Goal: Task Accomplishment & Management: Manage account settings

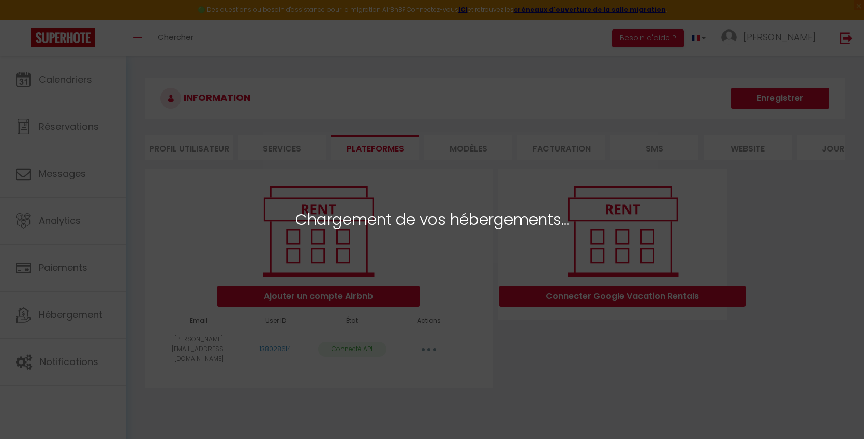
select select
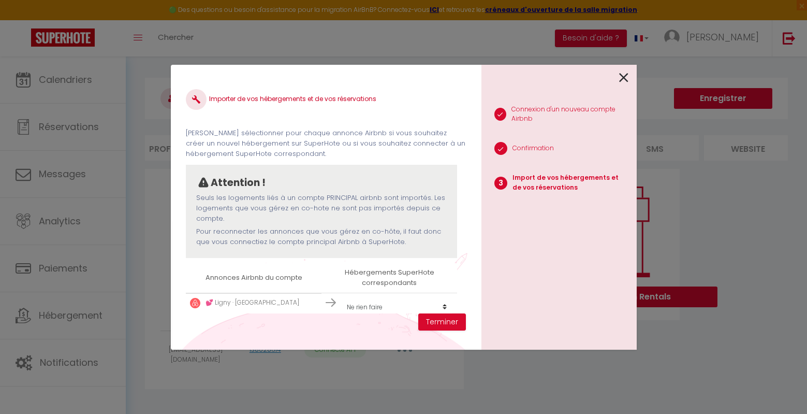
drag, startPoint x: 194, startPoint y: 137, endPoint x: 319, endPoint y: 152, distance: 125.6
click at [319, 152] on p "[PERSON_NAME] sélectionner pour chaque annonce Airbnb si vous souhaitez créer u…" at bounding box center [325, 144] width 279 height 32
click at [195, 144] on p "[PERSON_NAME] sélectionner pour chaque annonce Airbnb si vous souhaitez créer u…" at bounding box center [325, 144] width 279 height 32
drag, startPoint x: 195, startPoint y: 144, endPoint x: 306, endPoint y: 146, distance: 111.3
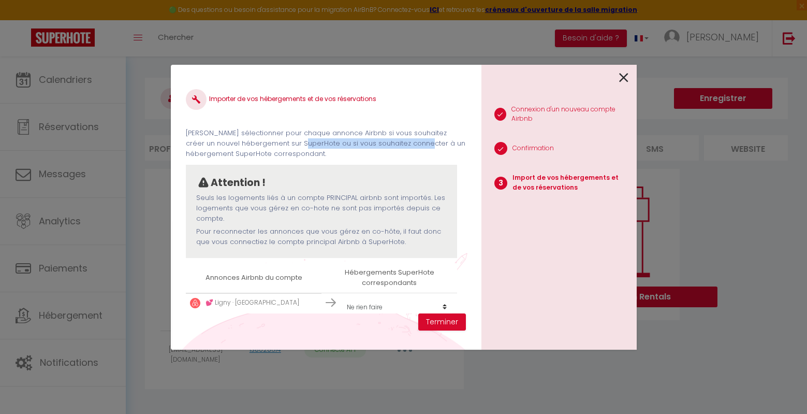
click at [306, 146] on p "[PERSON_NAME] sélectionner pour chaque annonce Airbnb si vous souhaitez créer u…" at bounding box center [325, 144] width 279 height 32
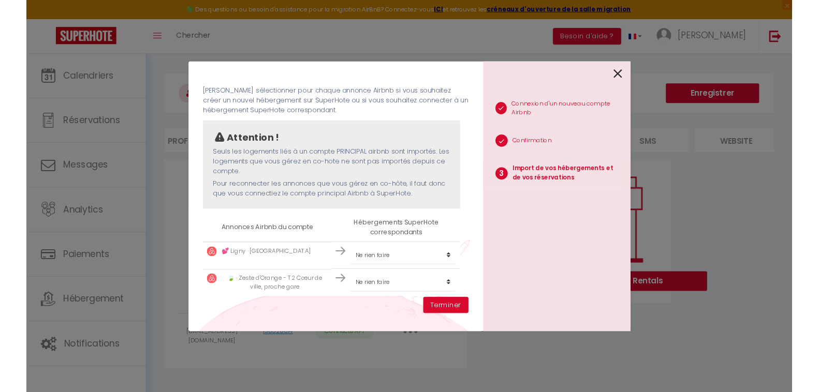
scroll to position [44, 0]
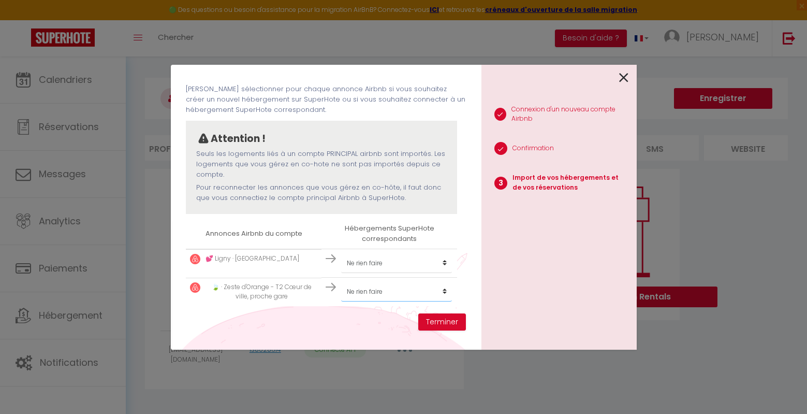
click at [359, 287] on select "Créer un nouvel hébergement Ne rien faire" at bounding box center [396, 292] width 111 height 20
select select "create_new"
click at [341, 282] on select "Créer un nouvel hébergement Ne rien faire" at bounding box center [396, 292] width 111 height 20
drag, startPoint x: 218, startPoint y: 188, endPoint x: 348, endPoint y: 194, distance: 129.5
click at [347, 194] on p "Pour reconnecter les annonces que vous gérez en co-hôte, il faut donc que vous …" at bounding box center [321, 192] width 250 height 21
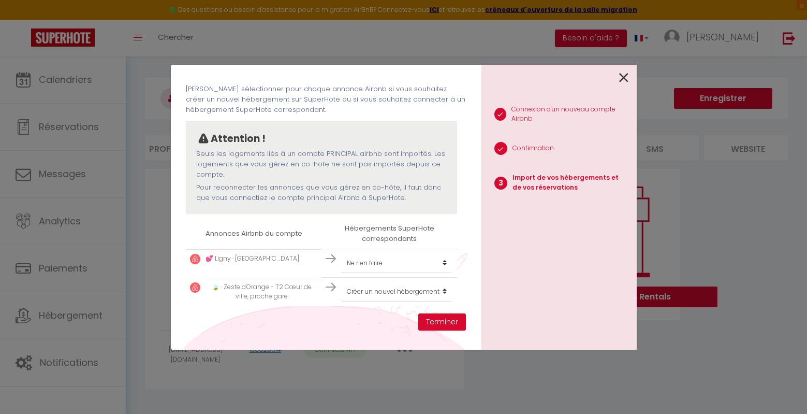
click at [348, 194] on p "Pour reconnecter les annonces que vous gérez en co-hôte, il faut donc que vous …" at bounding box center [321, 192] width 250 height 21
click at [342, 187] on p "Pour reconnecter les annonces que vous gérez en co-hôte, il faut donc que vous …" at bounding box center [321, 192] width 250 height 21
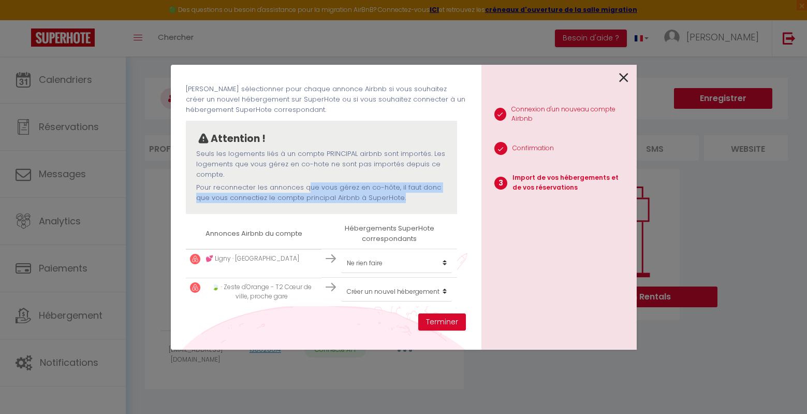
click at [342, 187] on p "Pour reconnecter les annonces que vous gérez en co-hôte, il faut donc que vous …" at bounding box center [321, 192] width 250 height 21
click at [326, 187] on p "Pour reconnecter les annonces que vous gérez en co-hôte, il faut donc que vous …" at bounding box center [321, 192] width 250 height 21
drag, startPoint x: 303, startPoint y: 187, endPoint x: 367, endPoint y: 188, distance: 63.7
click at [367, 188] on p "Pour reconnecter les annonces que vous gérez en co-hôte, il faut donc que vous …" at bounding box center [321, 192] width 250 height 21
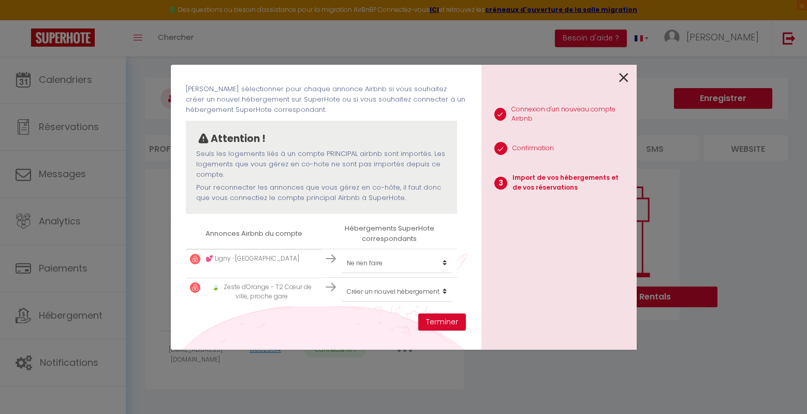
drag, startPoint x: 204, startPoint y: 197, endPoint x: 338, endPoint y: 196, distance: 134.6
click at [338, 197] on p "Pour reconnecter les annonces que vous gérez en co-hôte, il faut donc que vous …" at bounding box center [321, 192] width 250 height 21
click at [338, 196] on p "Pour reconnecter les annonces que vous gérez en co-hôte, il faut donc que vous …" at bounding box center [321, 192] width 250 height 21
click at [441, 325] on button "Terminer" at bounding box center [442, 322] width 48 height 18
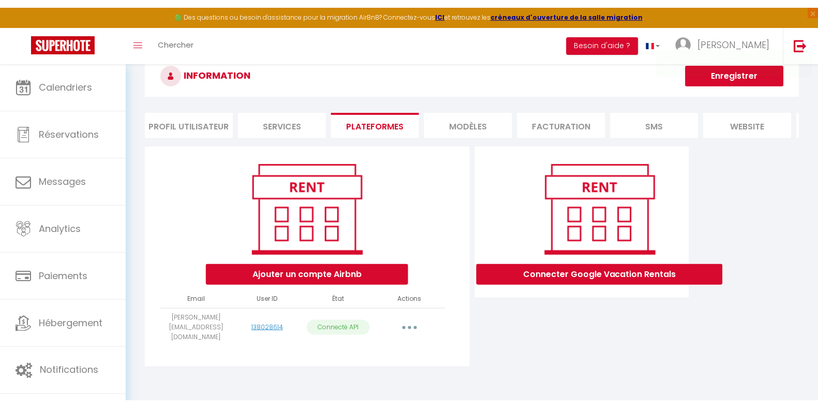
scroll to position [31, 0]
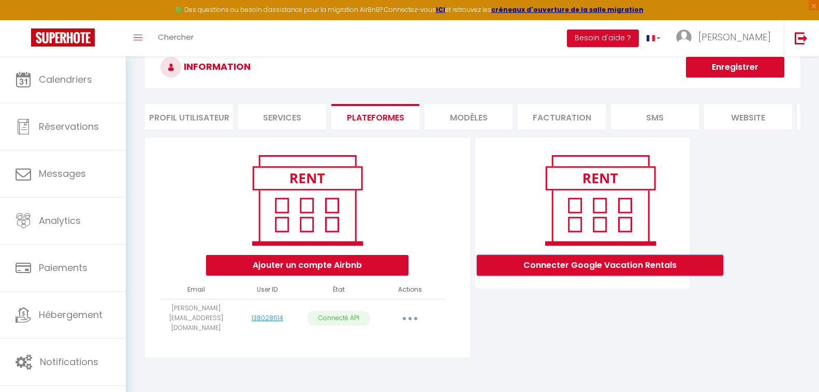
click at [551, 272] on button "Connecter Google Vacation Rentals" at bounding box center [600, 265] width 246 height 21
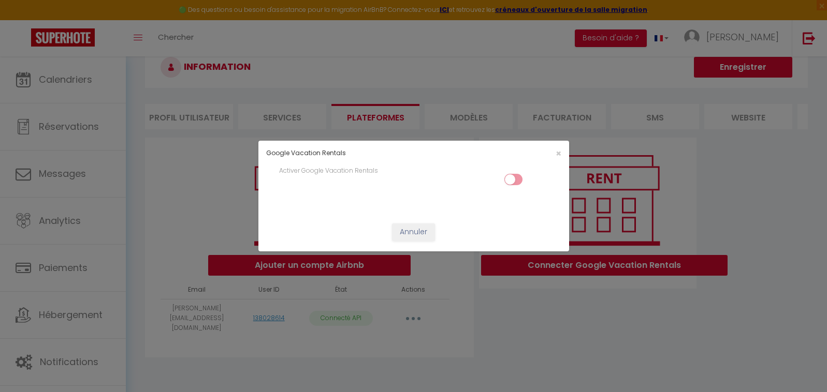
click at [518, 178] on input "checkbox" at bounding box center [513, 182] width 18 height 16
click at [511, 181] on input "checkbox" at bounding box center [513, 182] width 18 height 16
checkbox input "false"
click at [421, 233] on button "Annuler" at bounding box center [413, 233] width 43 height 18
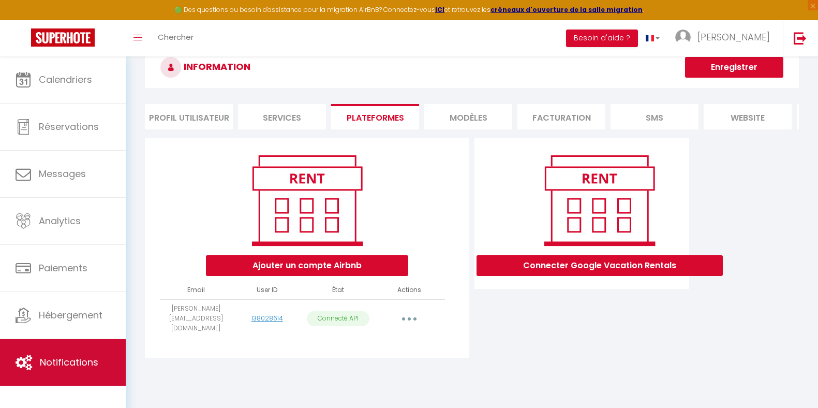
scroll to position [17, 0]
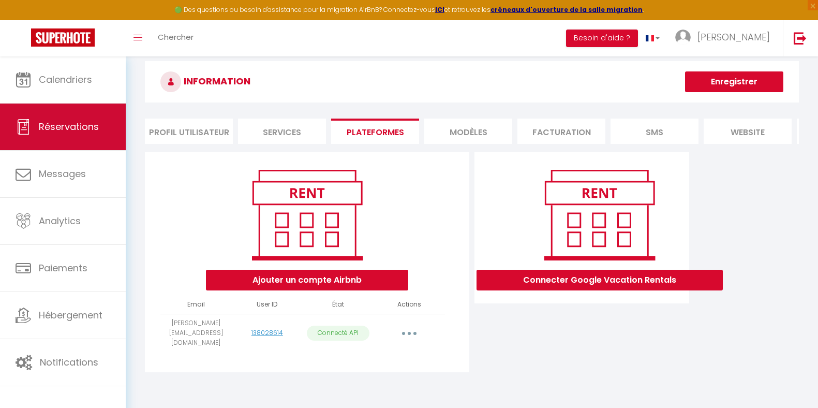
click at [73, 113] on link "Réservations" at bounding box center [63, 127] width 126 height 47
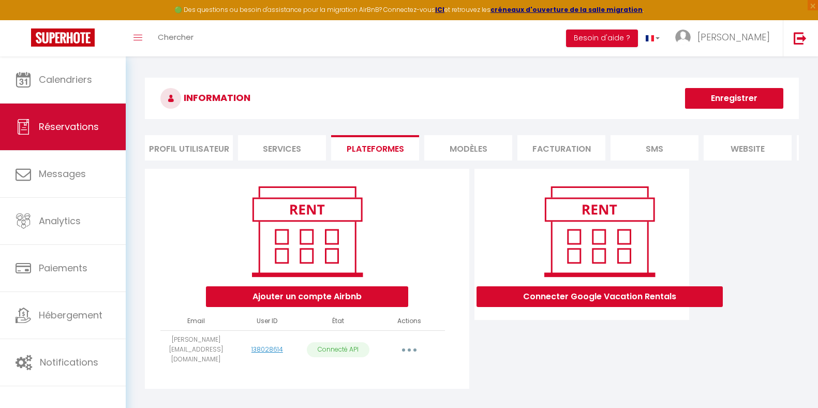
select select "not_cancelled"
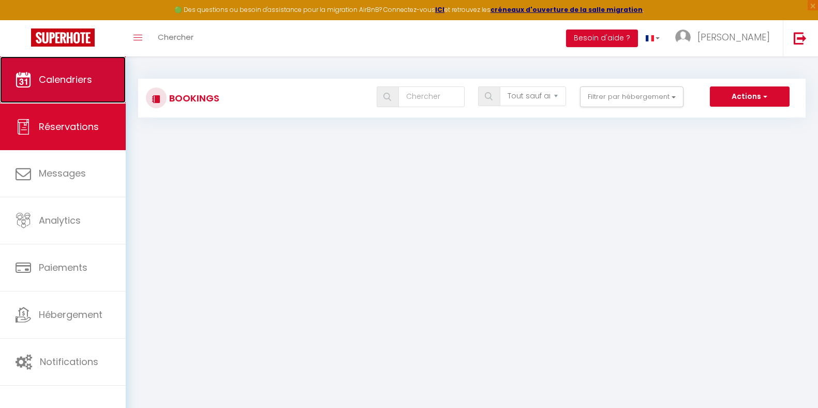
click at [76, 69] on link "Calendriers" at bounding box center [63, 79] width 126 height 47
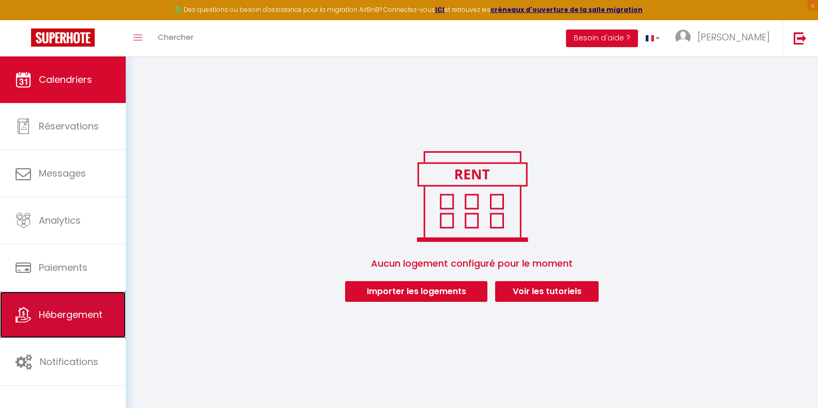
click at [69, 337] on link "Hébergement" at bounding box center [63, 314] width 126 height 47
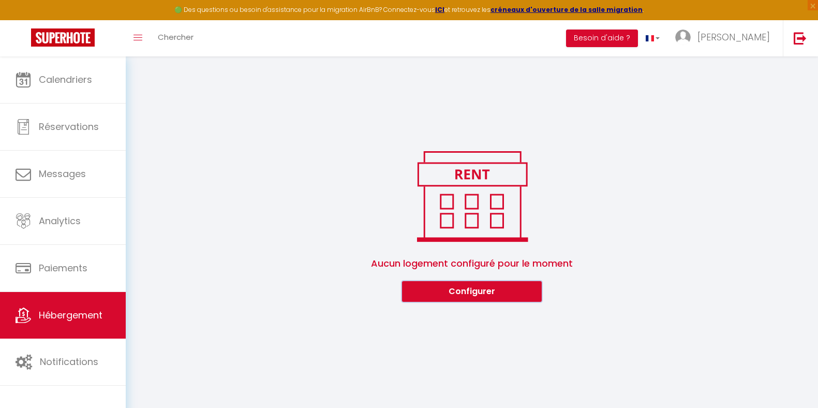
click at [474, 288] on button "Configurer" at bounding box center [472, 291] width 140 height 21
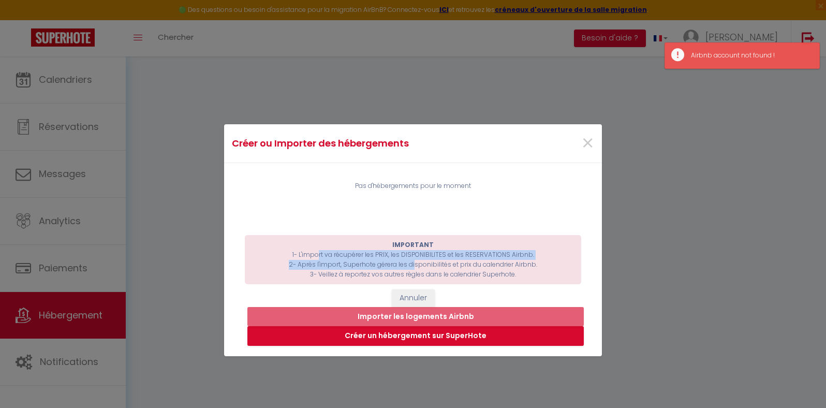
drag, startPoint x: 318, startPoint y: 258, endPoint x: 412, endPoint y: 261, distance: 94.7
click at [412, 261] on p "IMPORTANT 1- L'import va récupérer les PRIX, les DISPONIBILITES et les RESERVAT…" at bounding box center [413, 259] width 326 height 39
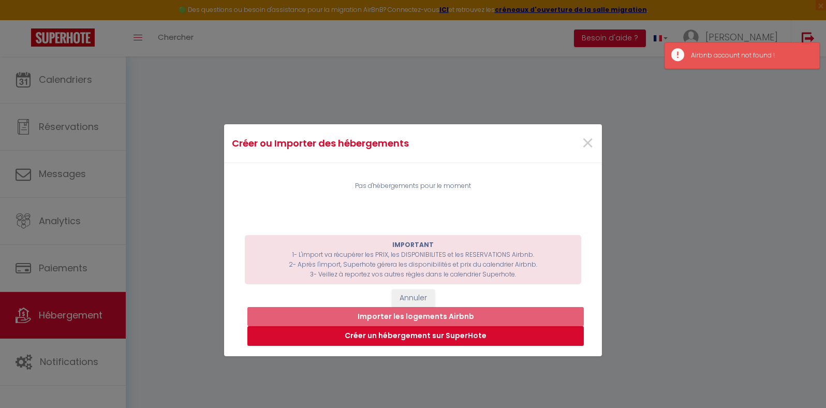
click at [353, 254] on p "IMPORTANT 1- L'import va récupérer les PRIX, les DISPONIBILITES et les RESERVAT…" at bounding box center [413, 259] width 326 height 39
click at [354, 269] on p "IMPORTANT 1- L'import va récupérer les PRIX, les DISPONIBILITES et les RESERVAT…" at bounding box center [413, 259] width 326 height 39
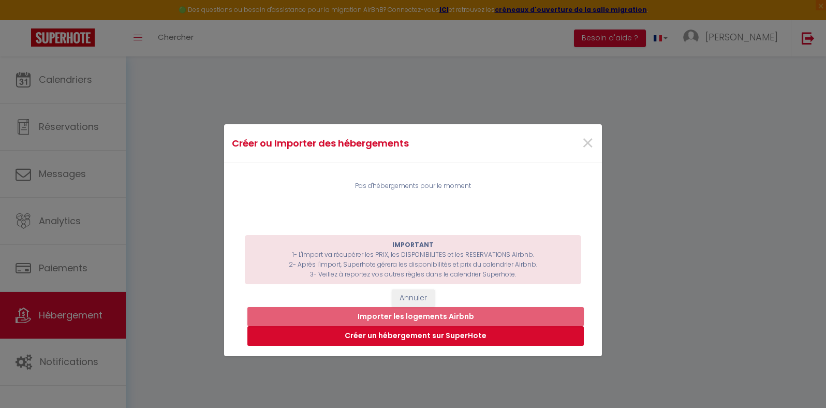
click at [410, 337] on button "Créer un hébergement sur SuperHote" at bounding box center [415, 336] width 336 height 20
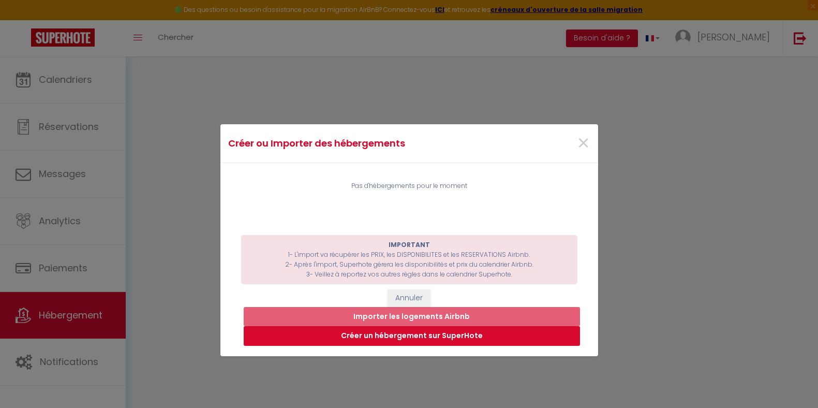
select select "3"
select select "2"
select select "1"
select select "28"
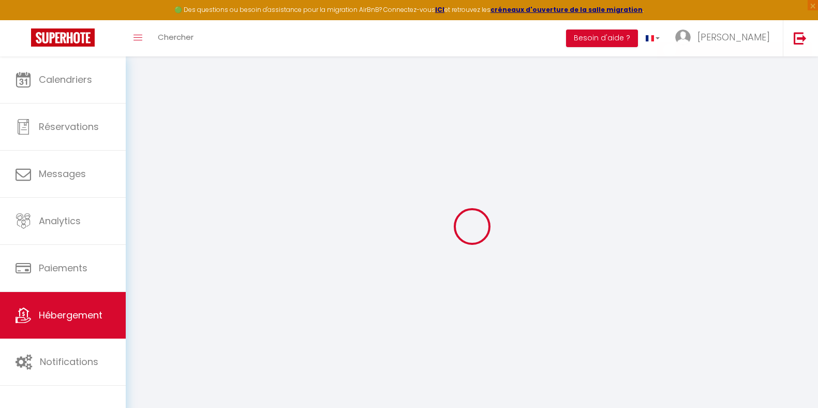
select select
checkbox input "false"
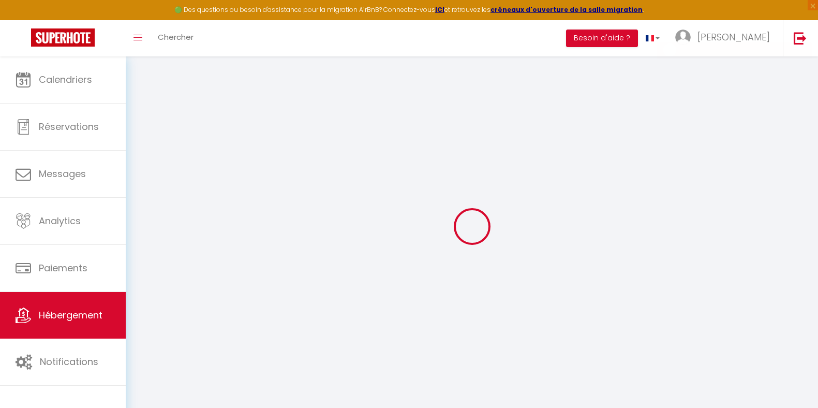
select select
checkbox input "false"
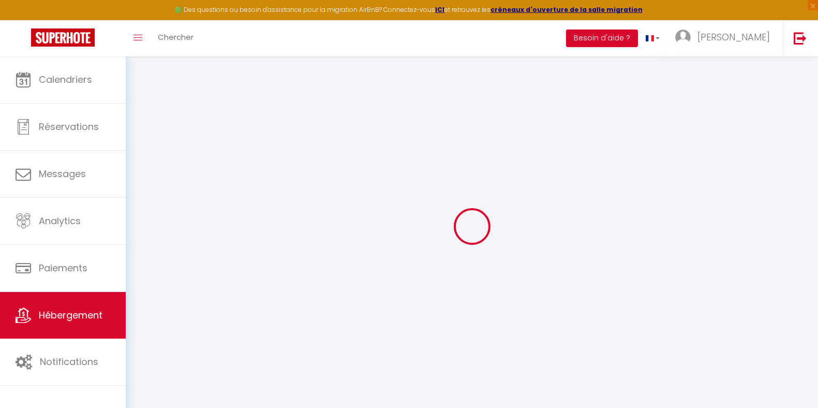
checkbox input "false"
select select
select select "15:00"
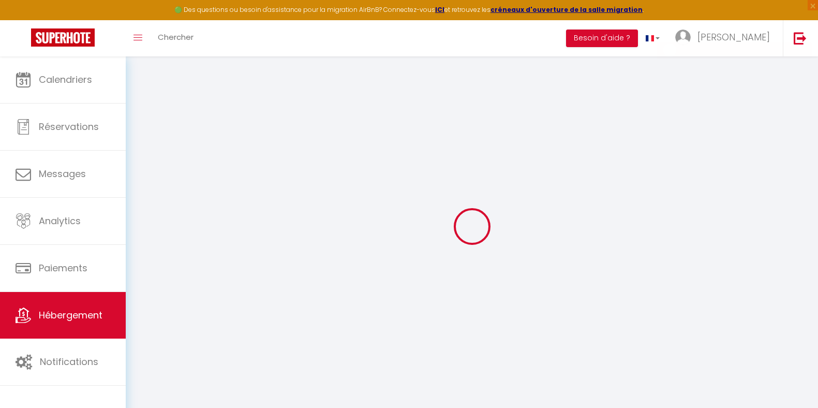
select select "23:45"
select select "11:00"
select select "30"
select select "120"
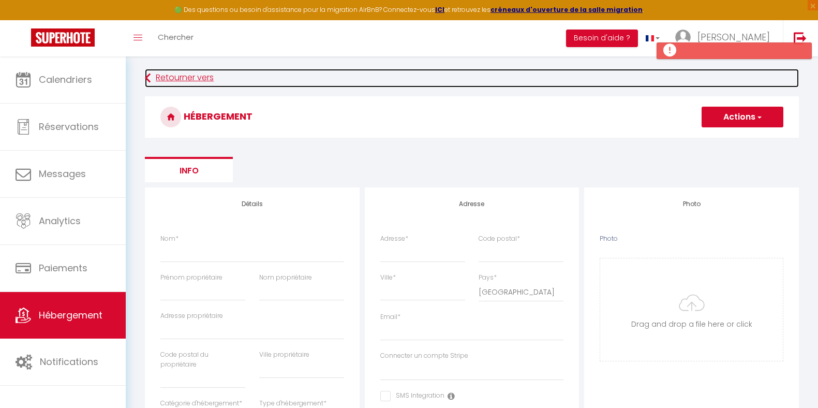
click at [162, 82] on link "Retourner vers" at bounding box center [472, 78] width 654 height 19
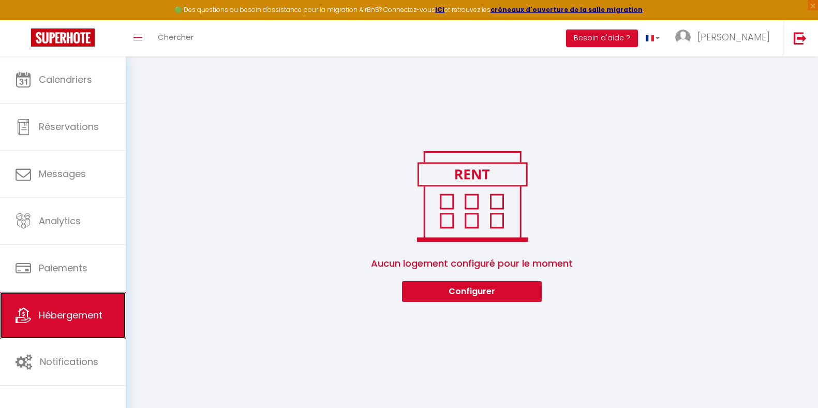
click at [98, 308] on span "Hébergement" at bounding box center [71, 314] width 64 height 13
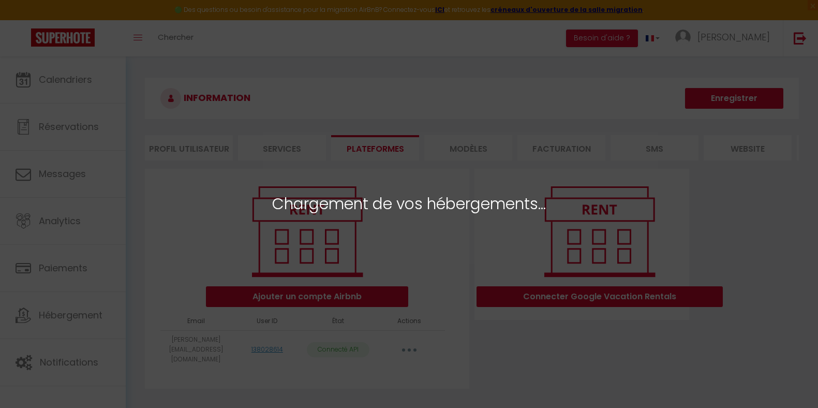
select select
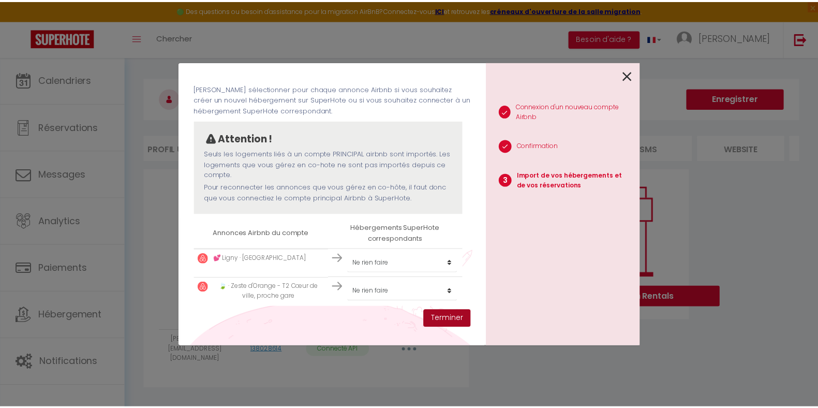
scroll to position [45, 0]
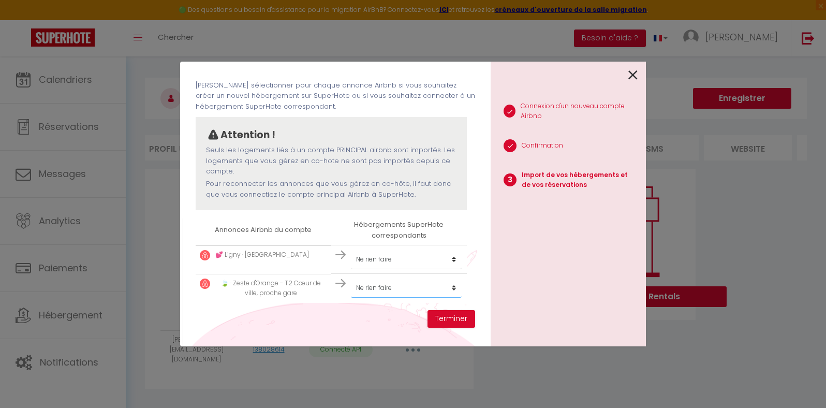
click at [390, 289] on select "Créer un nouvel hébergement Ne rien faire" at bounding box center [406, 288] width 111 height 20
select select "create_new"
click at [351, 278] on select "Créer un nouvel hébergement Ne rien faire" at bounding box center [406, 288] width 111 height 20
click at [450, 320] on button "Terminer" at bounding box center [451, 319] width 48 height 18
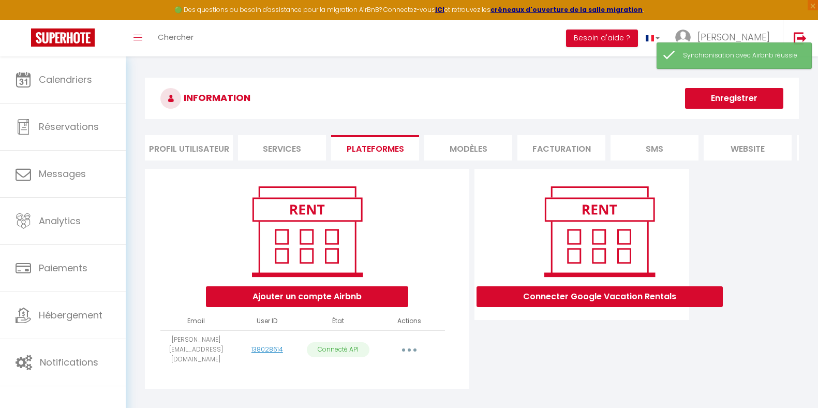
click at [700, 92] on button "Enregistrer" at bounding box center [734, 98] width 98 height 21
click at [711, 105] on button "Enregistrer" at bounding box center [734, 98] width 98 height 21
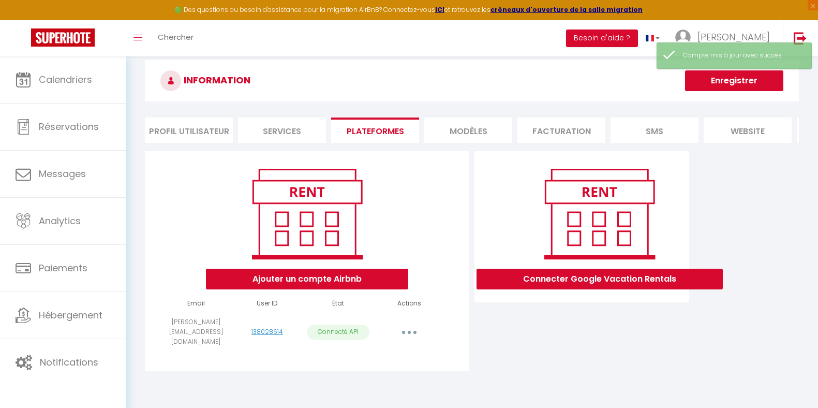
scroll to position [0, 0]
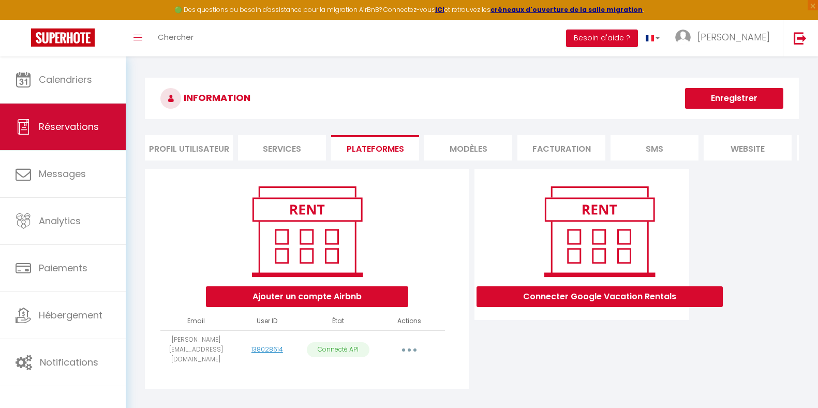
click at [68, 125] on span "Réservations" at bounding box center [69, 126] width 60 height 13
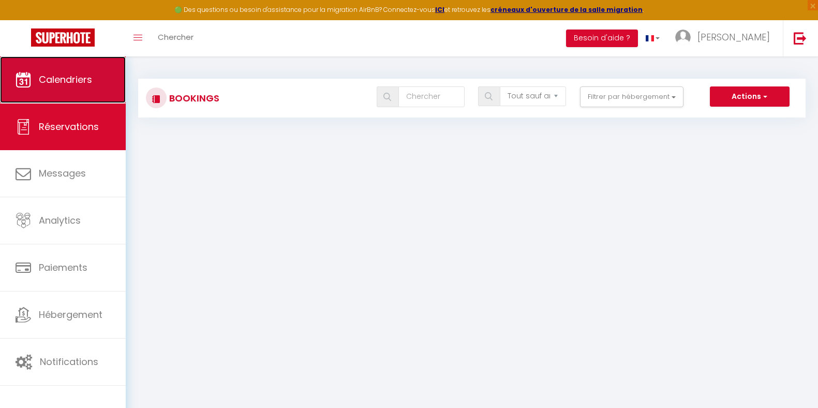
click at [72, 81] on span "Calendriers" at bounding box center [65, 79] width 53 height 13
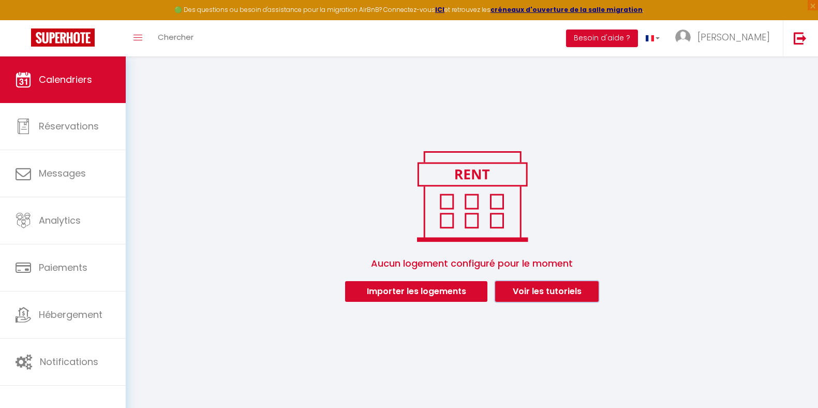
click at [546, 298] on link "Voir les tutoriels" at bounding box center [547, 291] width 104 height 21
